Goal: Find specific page/section: Find specific page/section

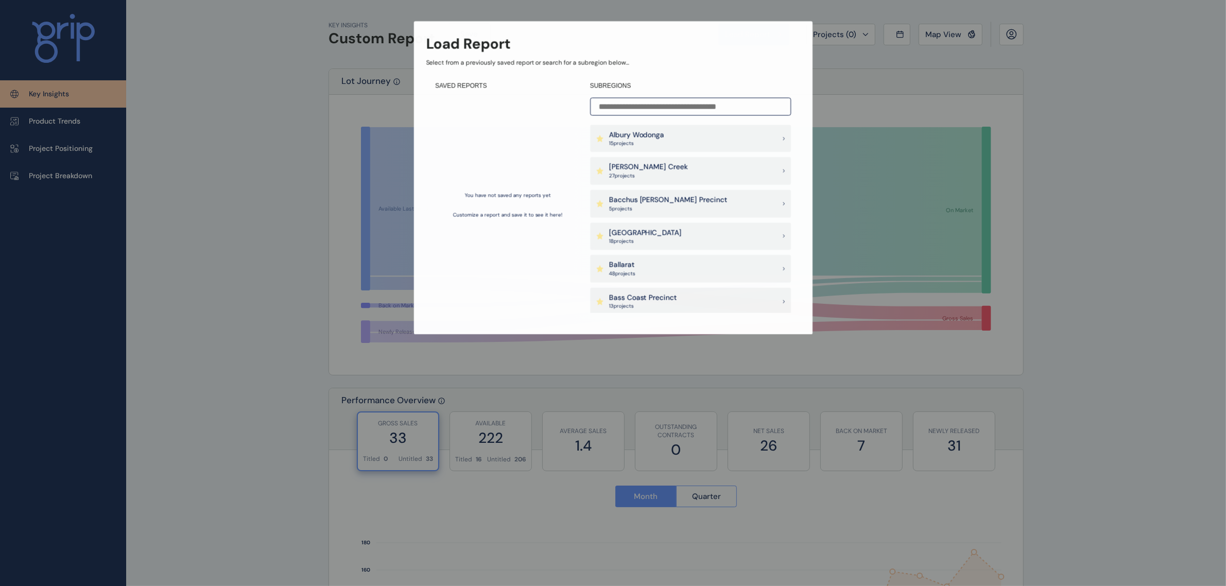
click at [966, 35] on div "Load Report Select from a previously saved report or search for a subregion bel…" at bounding box center [613, 157] width 1221 height 313
click at [730, 146] on div "Albury Wodonga 15 project s" at bounding box center [691, 139] width 202 height 28
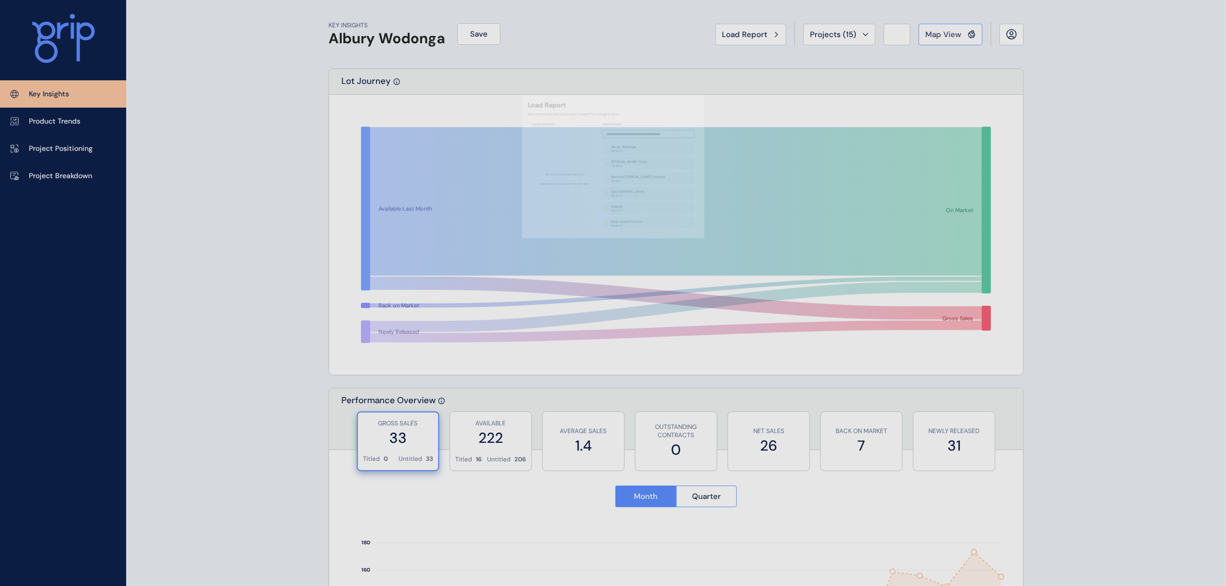
click at [944, 35] on span "Map View" at bounding box center [944, 34] width 36 height 10
